Goal: Find specific page/section: Find specific page/section

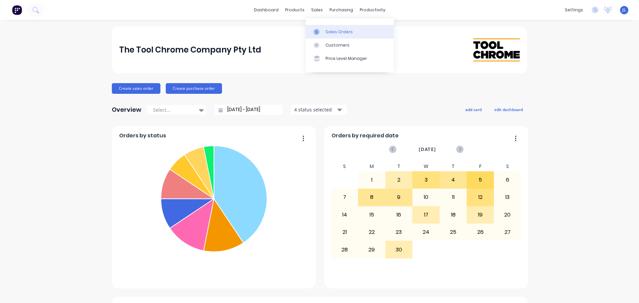
click at [321, 27] on link "Sales Orders" at bounding box center [350, 31] width 88 height 13
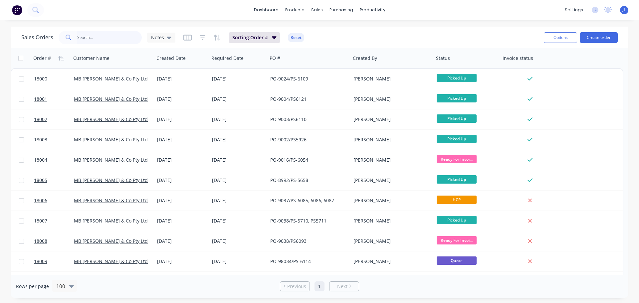
click at [116, 37] on input "text" at bounding box center [109, 37] width 65 height 13
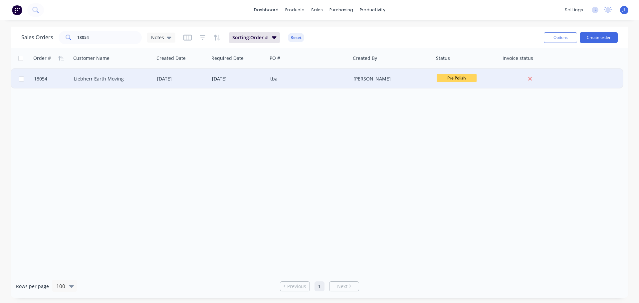
click at [453, 81] on span "Pre Polish" at bounding box center [457, 78] width 40 height 8
click at [374, 135] on div "Order # Customer Name Created Date Required Date PO # Created By Status Invoice…" at bounding box center [320, 161] width 618 height 227
click at [368, 139] on div "Order # Customer Name Created Date Required Date PO # Created By Status Invoice…" at bounding box center [320, 161] width 618 height 227
click at [112, 40] on input "18054" at bounding box center [109, 37] width 65 height 13
type input "1"
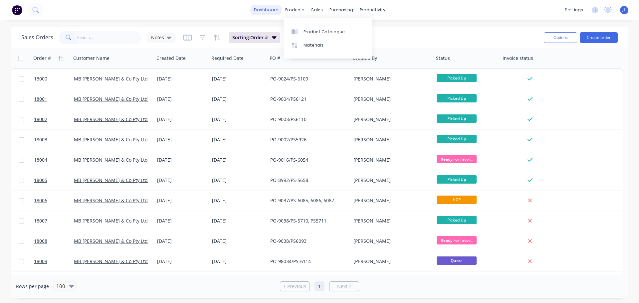
click at [270, 11] on link "dashboard" at bounding box center [266, 10] width 31 height 10
